Goal: Transaction & Acquisition: Purchase product/service

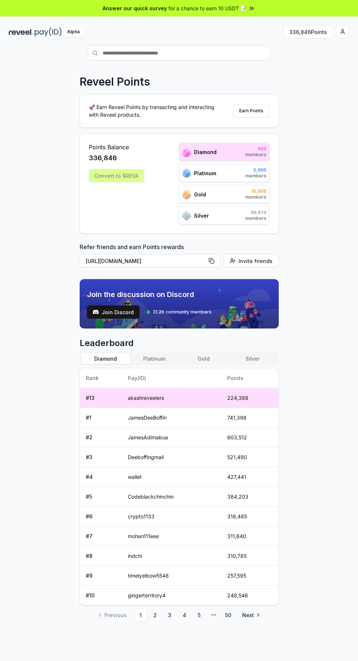
click at [156, 613] on link "2" at bounding box center [155, 614] width 13 height 13
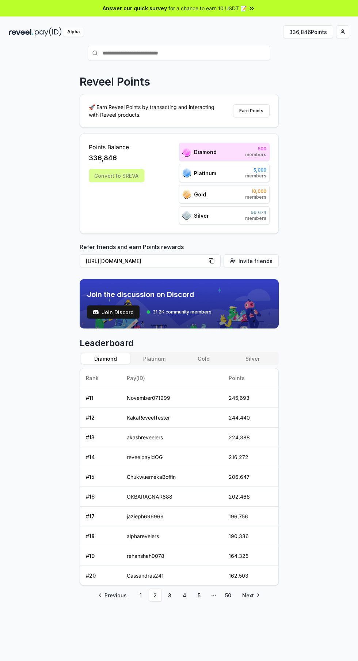
click at [169, 595] on link "3" at bounding box center [170, 595] width 13 height 13
copy td "SaadKhan034148"
paste input "**********"
click at [265, 67] on span "Pay" at bounding box center [260, 67] width 14 height 11
click at [173, 53] on input "**********" at bounding box center [179, 53] width 183 height 15
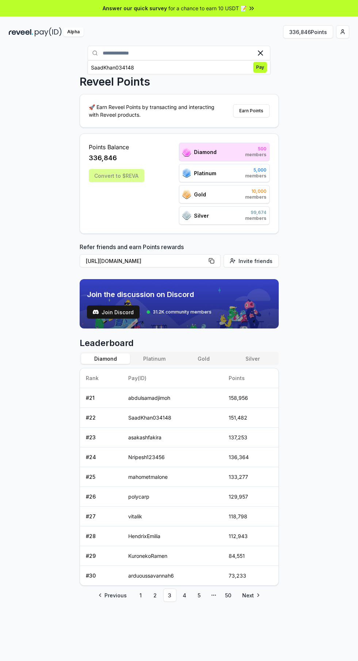
click at [260, 67] on span "Pay" at bounding box center [260, 67] width 14 height 11
click at [154, 593] on link "2" at bounding box center [155, 595] width 13 height 13
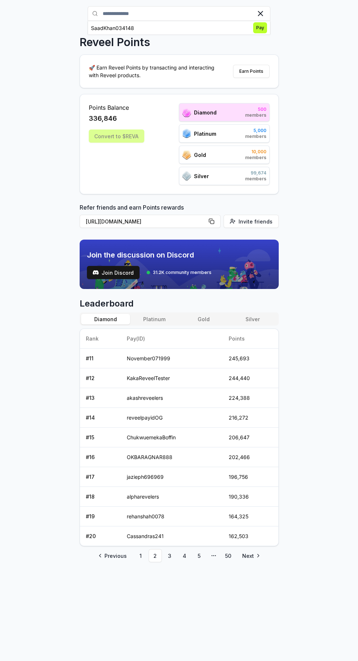
scroll to position [40, 0]
copy td "OKBARAGNAR888"
click at [169, 555] on link "3" at bounding box center [170, 555] width 13 height 13
click at [184, 555] on link "4" at bounding box center [184, 555] width 13 height 13
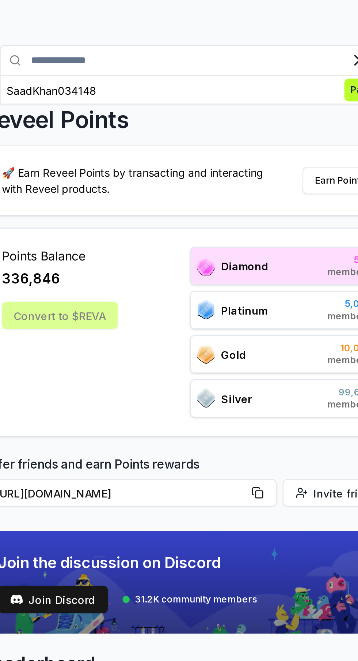
scroll to position [0, 0]
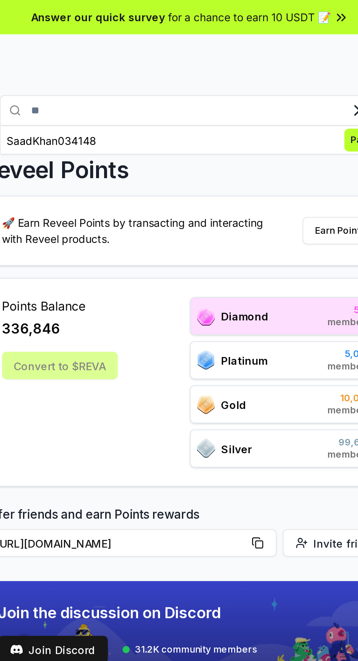
type input "*"
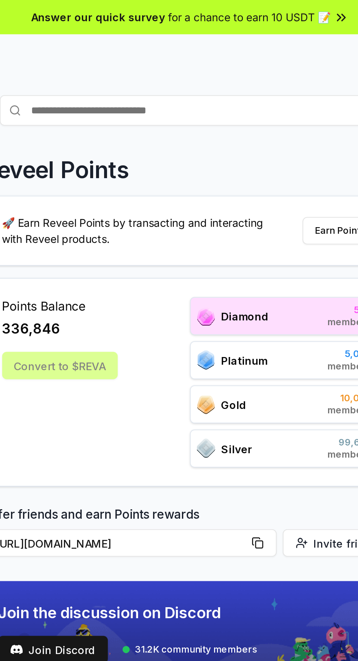
click at [152, 50] on input "text" at bounding box center [179, 53] width 183 height 15
paste input "**********"
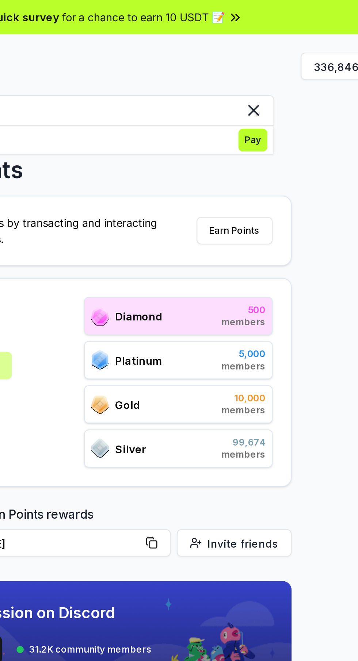
type input "**********"
click at [263, 67] on span "Pay" at bounding box center [260, 67] width 14 height 11
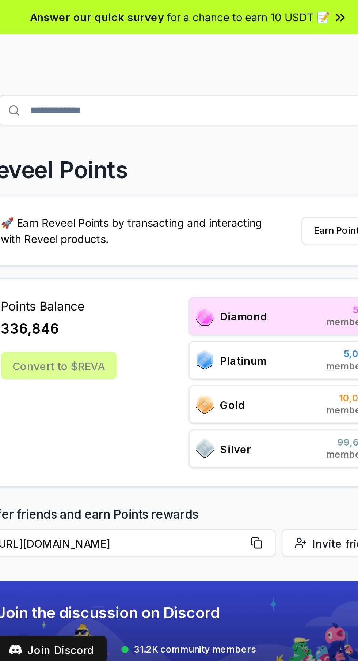
click at [192, 51] on input "**********" at bounding box center [179, 53] width 183 height 15
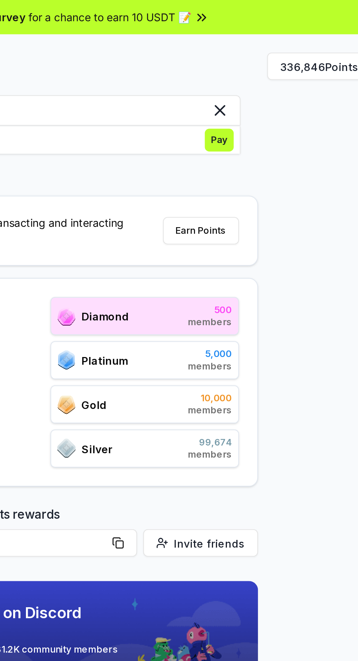
click at [261, 65] on span "Pay" at bounding box center [260, 67] width 14 height 11
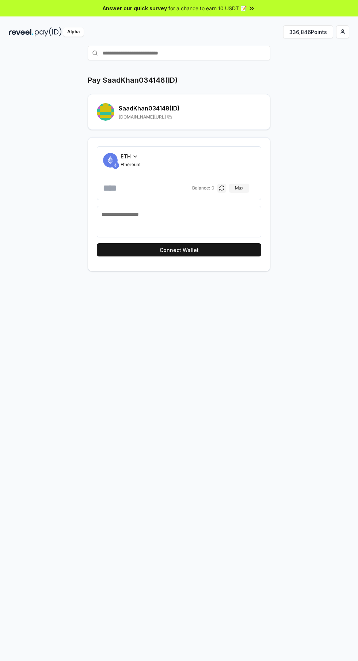
click at [125, 155] on span "ETH" at bounding box center [126, 157] width 10 height 8
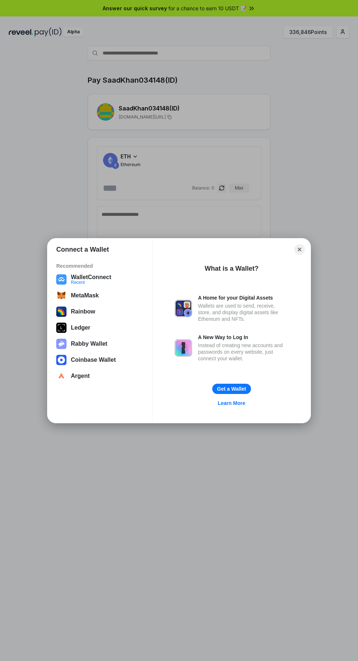
click at [246, 389] on button "Get a Wallet" at bounding box center [232, 389] width 39 height 10
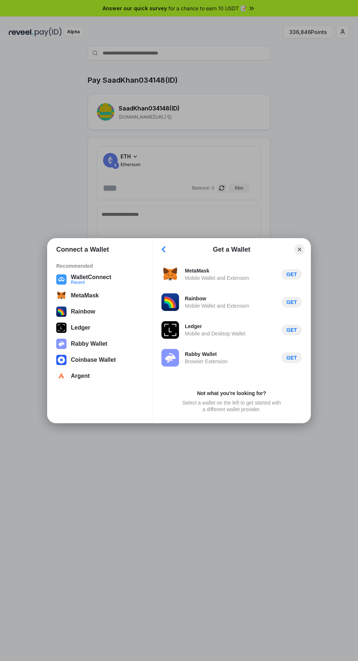
click at [79, 281] on button "WalletConnect Recent" at bounding box center [100, 279] width 92 height 15
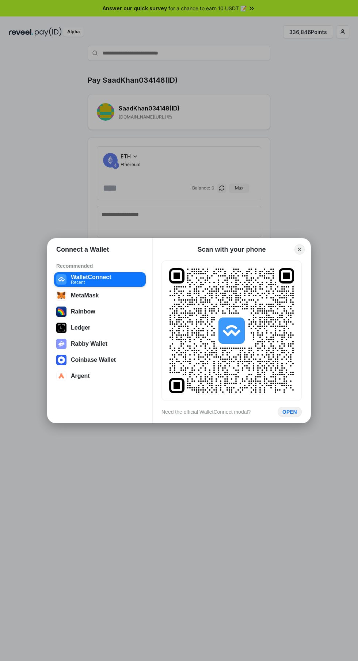
click at [245, 345] on rect at bounding box center [231, 330] width 125 height 125
click at [297, 409] on div "OPEN" at bounding box center [290, 412] width 15 height 7
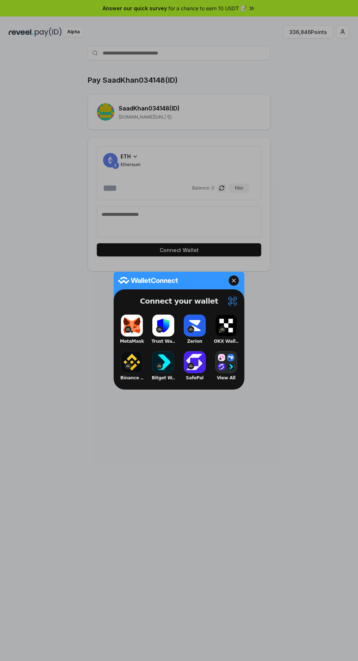
click at [162, 327] on button "Trust Wa.." at bounding box center [163, 329] width 29 height 33
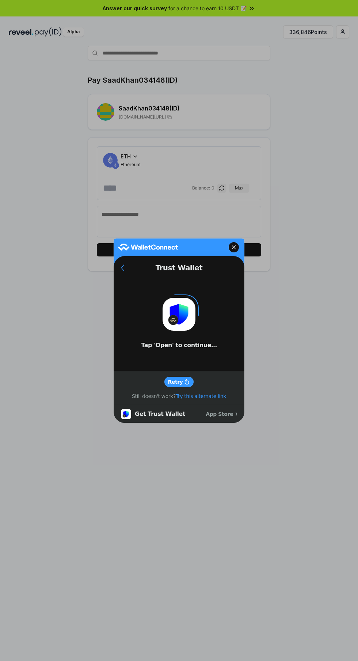
click at [0, 0] on slot "Retry" at bounding box center [0, 0] width 0 height 0
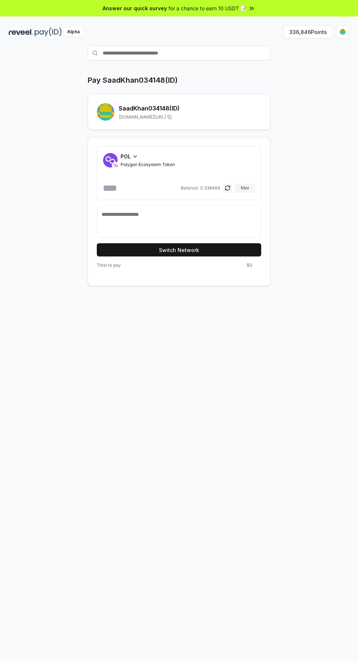
click at [122, 193] on input "number" at bounding box center [141, 188] width 76 height 12
type input "***"
click at [129, 185] on input "number" at bounding box center [141, 188] width 76 height 12
type input "****"
click at [243, 249] on button "Switch Network" at bounding box center [179, 249] width 165 height 13
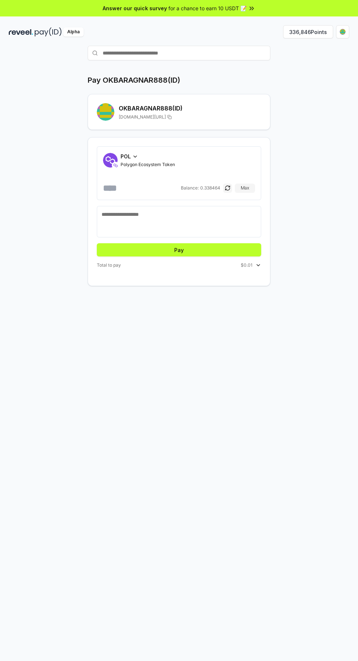
click at [200, 255] on button "Pay" at bounding box center [179, 249] width 165 height 13
click at [343, 32] on html "Answer our quick survey for a chance to earn 10 USDT 📝 Alpha 336,846 Points Pay…" at bounding box center [179, 330] width 358 height 661
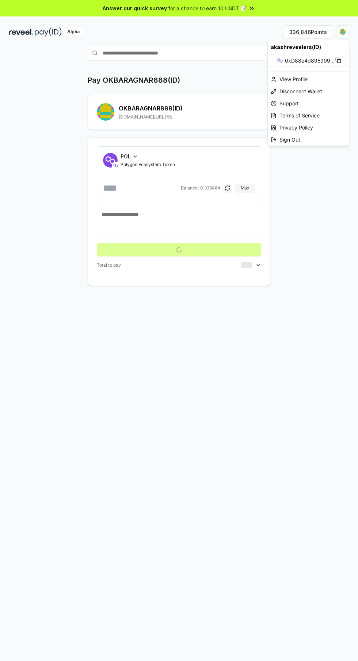
click at [322, 185] on html "Answer our quick survey for a chance to earn 10 USDT 📝 Alpha 336,846 Points Pay…" at bounding box center [179, 330] width 358 height 661
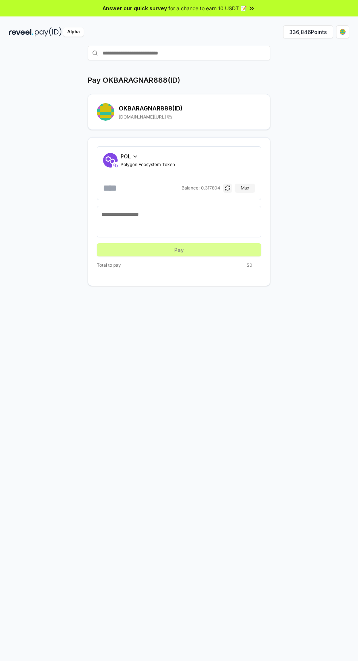
click at [307, 32] on button "336,846 Points" at bounding box center [308, 31] width 50 height 13
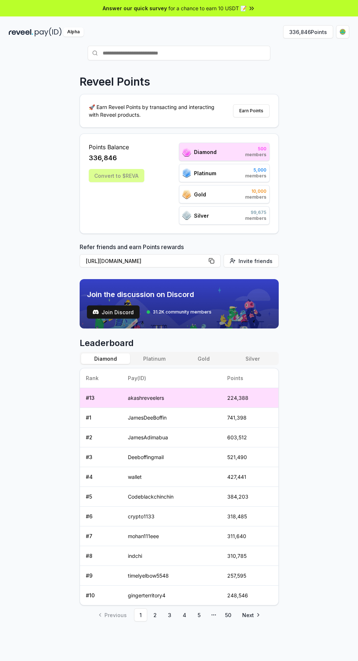
click at [343, 32] on html "Answer our quick survey for a chance to earn 10 USDT 📝 Alpha 336,846 Points Rev…" at bounding box center [179, 330] width 358 height 661
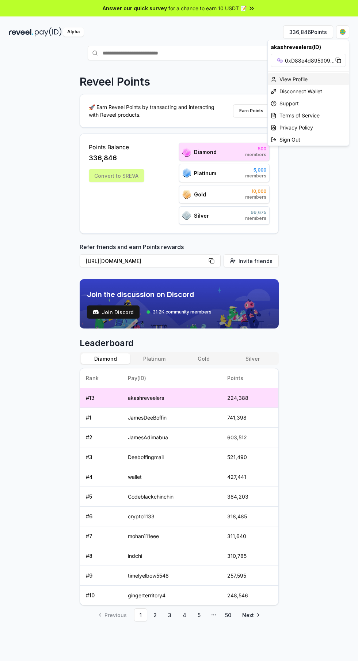
click at [328, 83] on div "View Profile" at bounding box center [308, 79] width 81 height 12
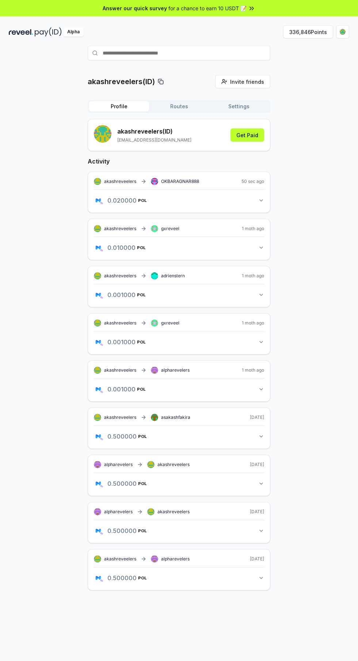
click at [313, 12] on div "Answer our quick survey for a chance to earn 10 USDT 📝" at bounding box center [179, 8] width 358 height 16
click at [313, 37] on button "336,846 Points" at bounding box center [308, 31] width 50 height 13
